Goal: Obtain resource: Download file/media

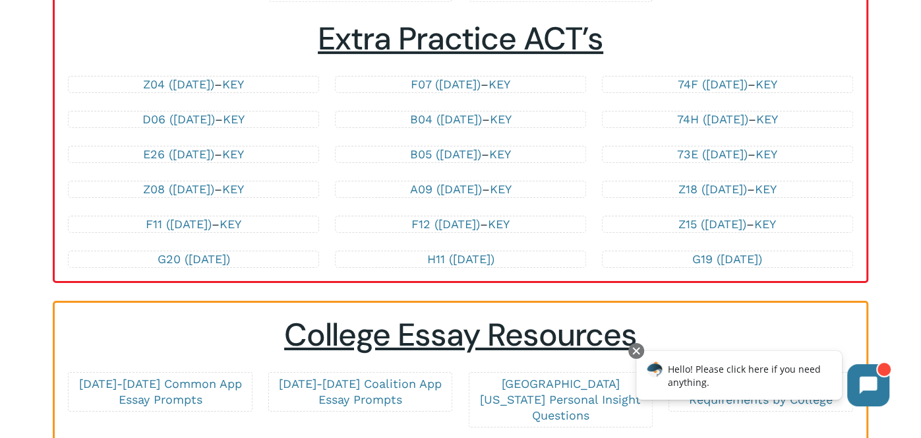
scroll to position [2923, 0]
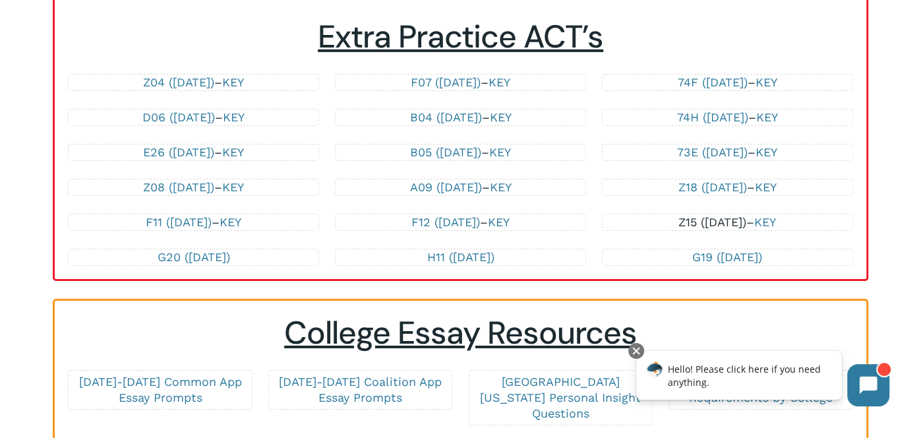
click at [708, 215] on link "Z15 ([DATE])" at bounding box center [712, 222] width 68 height 14
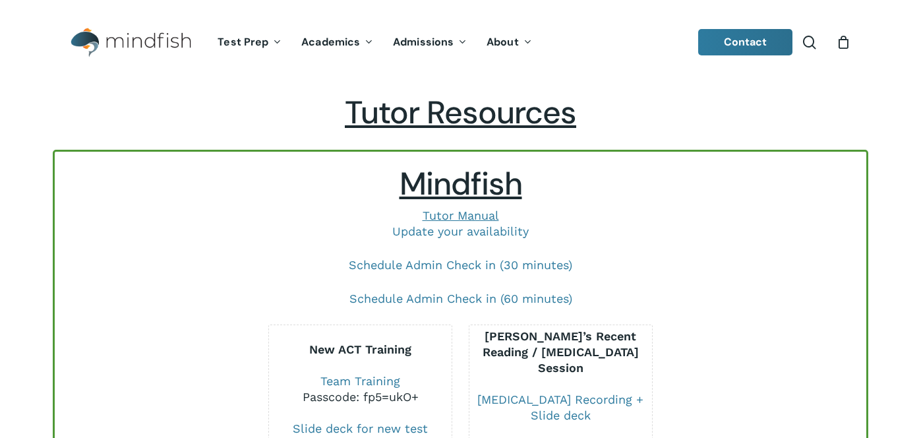
scroll to position [2923, 0]
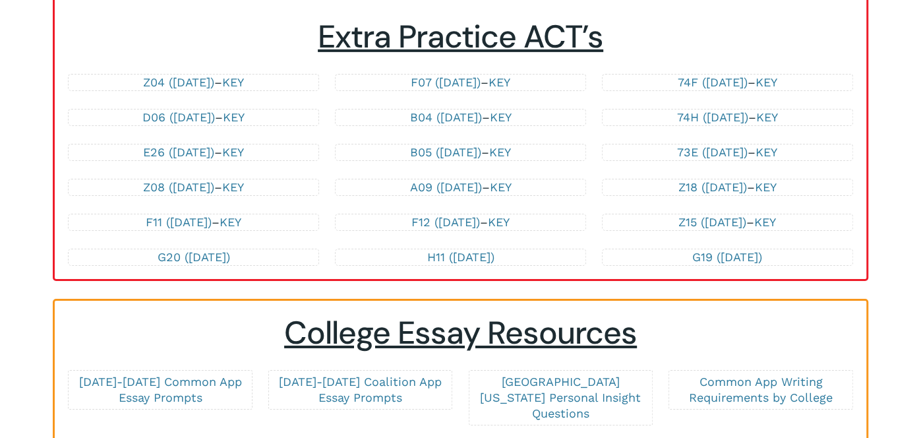
click at [173, 215] on link "F11 ([DATE])" at bounding box center [179, 222] width 66 height 14
